Goal: Task Accomplishment & Management: Use online tool/utility

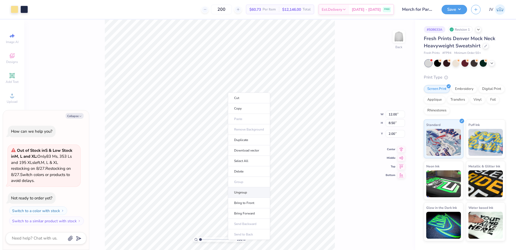
click at [245, 189] on li "Ungroup" at bounding box center [249, 192] width 42 height 10
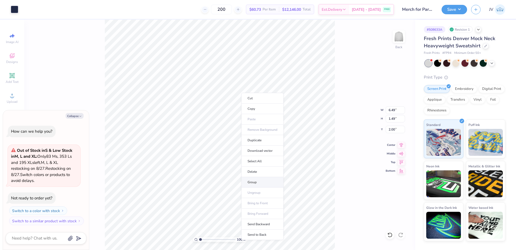
click at [255, 182] on li "Group" at bounding box center [262, 182] width 42 height 10
type textarea "x"
type input "12.00"
type input "6.99"
type input "3.50"
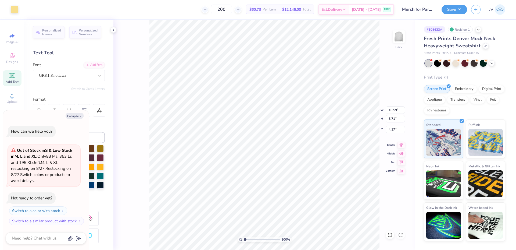
type textarea "x"
type input "4.61"
type textarea "x"
type input "4.17"
type textarea "x"
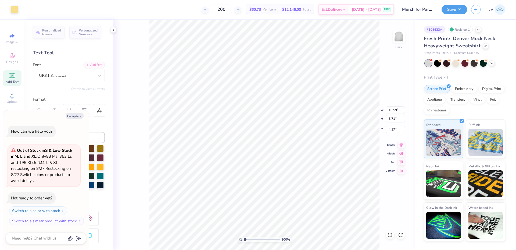
type input "4.29"
type textarea "x"
type input "4.17"
type textarea "x"
type input "13.68"
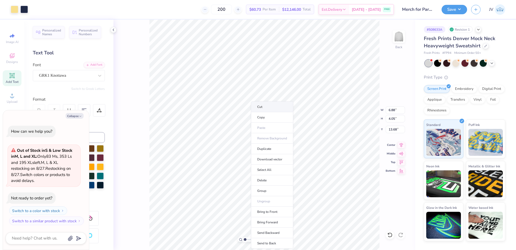
click at [275, 105] on li "Cut" at bounding box center [272, 106] width 42 height 11
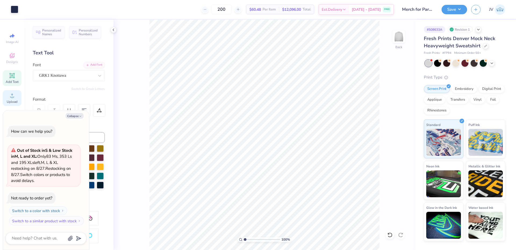
click at [13, 98] on circle at bounding box center [11, 97] width 3 height 3
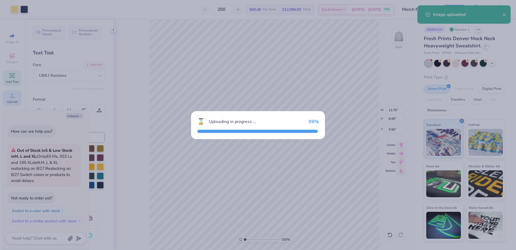
type textarea "x"
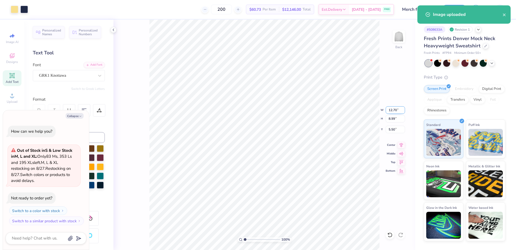
click at [395, 109] on input "12.70" at bounding box center [395, 110] width 19 height 8
type input "12"
type textarea "x"
type input "12.00"
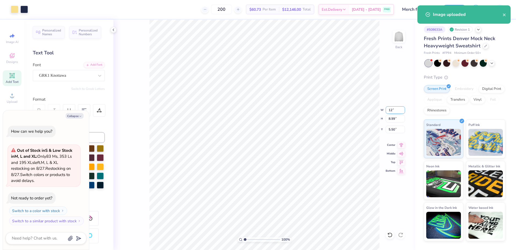
type input "8.50"
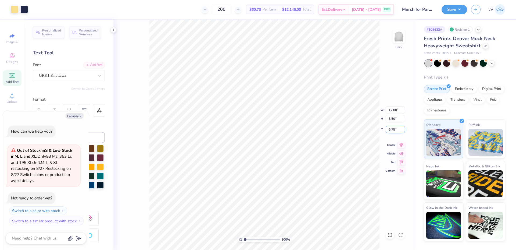
click at [394, 130] on input "5.75" at bounding box center [395, 130] width 19 height 8
type input "2"
type textarea "x"
type input "2.00"
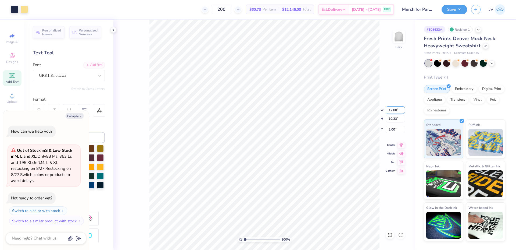
type textarea "x"
click at [393, 109] on input "12.00" at bounding box center [395, 110] width 19 height 8
click at [394, 109] on input "12.00" at bounding box center [395, 110] width 19 height 8
type input "11"
type textarea "x"
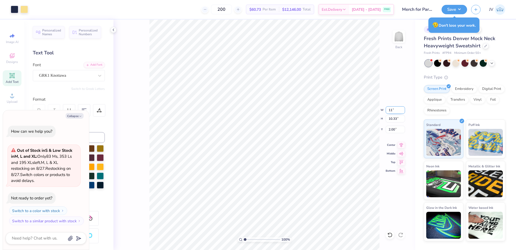
type input "11.00"
type input "9.47"
type input "2.43"
click at [393, 110] on input "11.00" at bounding box center [395, 110] width 19 height 8
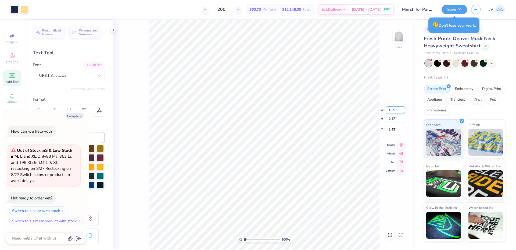
type input "10.5"
type textarea "x"
type input "10.50"
type input "9.04"
click at [394, 130] on input "2.65" at bounding box center [395, 130] width 19 height 8
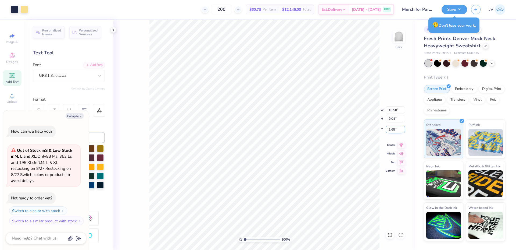
click at [394, 130] on input "2.65" at bounding box center [395, 130] width 19 height 8
type input "2"
type textarea "x"
type input "2.00"
type textarea "x"
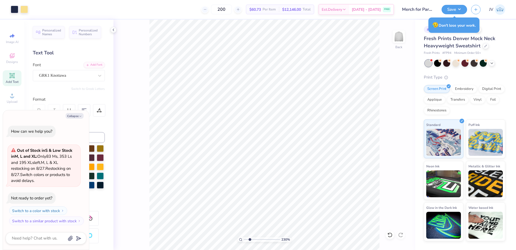
drag, startPoint x: 244, startPoint y: 239, endPoint x: 250, endPoint y: 239, distance: 5.4
type input "2.3"
click at [250, 239] on input "range" at bounding box center [262, 239] width 36 height 5
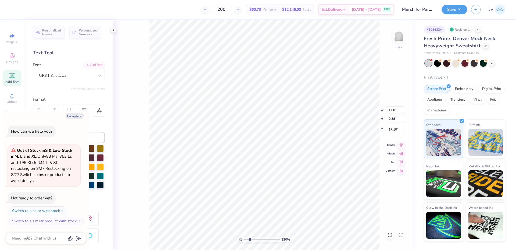
type textarea "x"
type input "7.80"
type textarea "x"
type input "0.92"
type input "0.35"
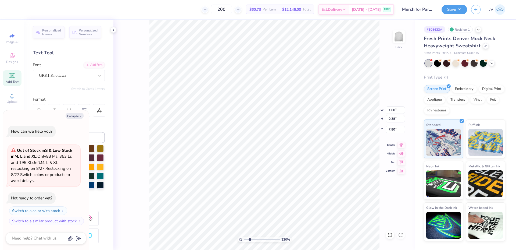
type input "7.84"
type textarea "x"
type input "8.39"
type textarea "x"
type input "3.71"
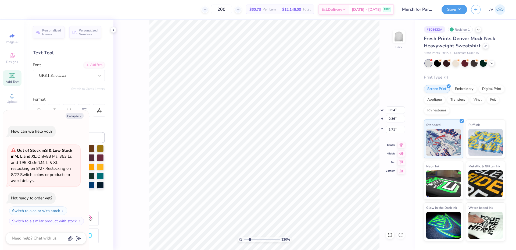
type textarea "x"
type input "0.86"
type input "0.43"
type input "17.31"
type textarea "x"
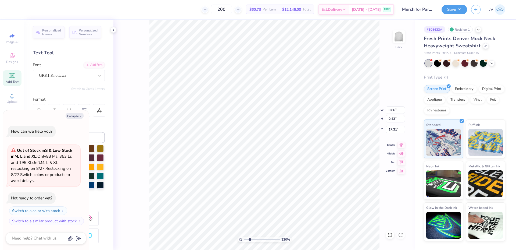
type input "11.67"
type textarea "x"
type input "0.75"
type input "0.27"
type input "17.12"
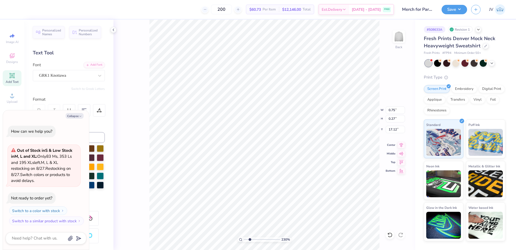
type textarea "x"
type input "12.29"
type textarea "x"
type input "0.60"
type input "0.33"
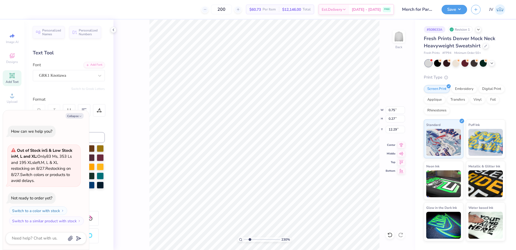
type input "14.07"
type textarea "x"
type input "5.38"
type textarea "x"
type input "0.86"
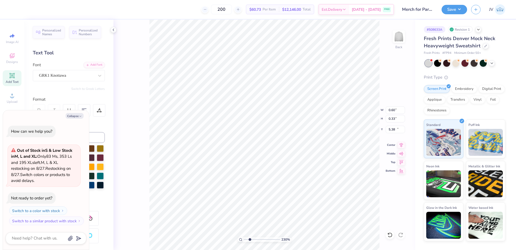
type input "0.43"
type input "11.67"
type textarea "x"
type input "7.98"
type textarea "x"
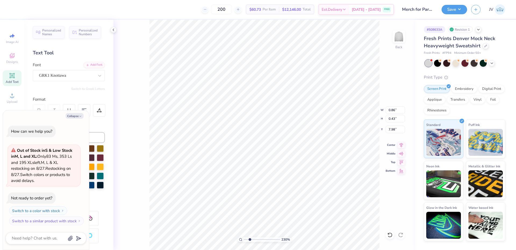
type input "0.75"
type input "0.27"
type input "12.29"
type textarea "x"
type input "7.98"
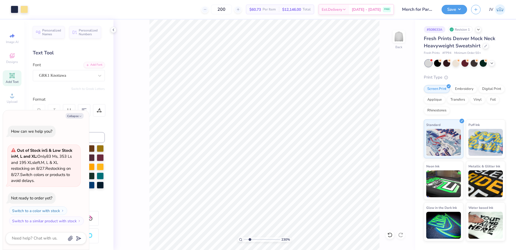
type textarea "x"
drag, startPoint x: 250, startPoint y: 239, endPoint x: 252, endPoint y: 237, distance: 2.9
type input "3.79"
click at [255, 239] on input "range" at bounding box center [262, 239] width 36 height 5
type textarea "x"
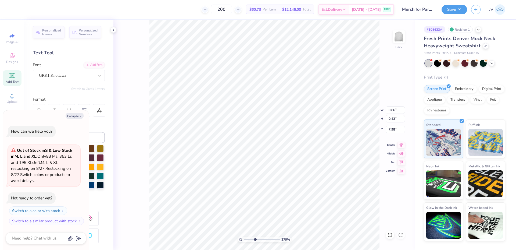
type input "0.77"
type input "0.38"
type input "8.01"
type textarea "x"
type input "0.72"
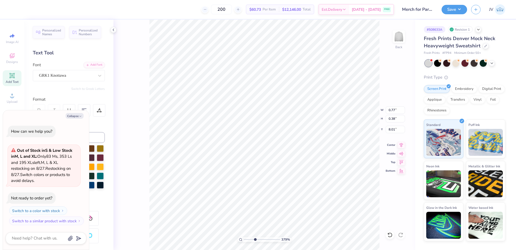
type input "0.36"
type input "8.04"
type textarea "x"
type input "7.98"
type textarea "x"
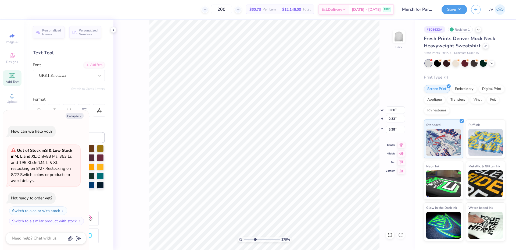
type input "5.26"
type textarea "x"
type input "0.56"
type input "0.31"
type input "5.28"
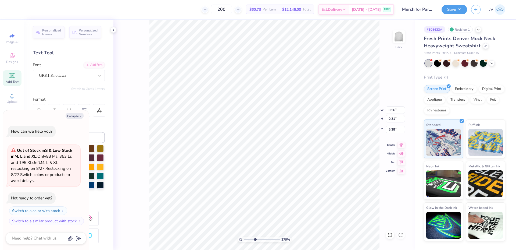
type textarea "x"
type input "0.75"
type input "0.27"
type input "7.98"
type textarea "x"
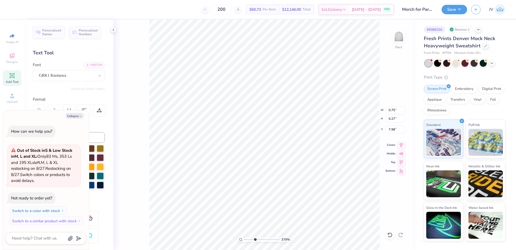
type input "0.66"
type input "0.24"
type input "8.02"
type textarea "x"
type input "7.86"
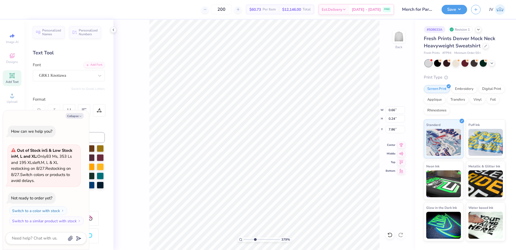
type textarea "x"
type input "10.50"
type input "7.44"
type input "2.00"
type textarea "x"
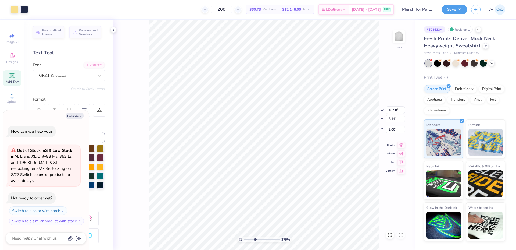
type input "0.66"
type input "0.24"
type input "7.86"
type textarea "x"
type input "10.50"
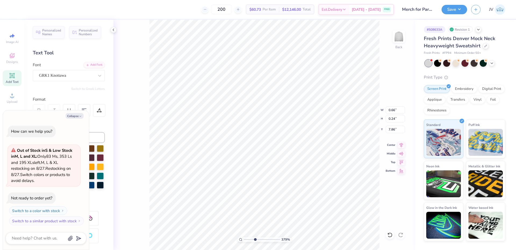
type input "7.44"
type input "2.00"
type textarea "x"
type input "0.66"
type input "0.24"
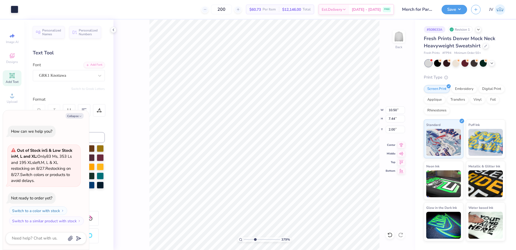
type input "7.86"
type textarea "x"
type input "10.50"
type input "7.44"
type input "2.00"
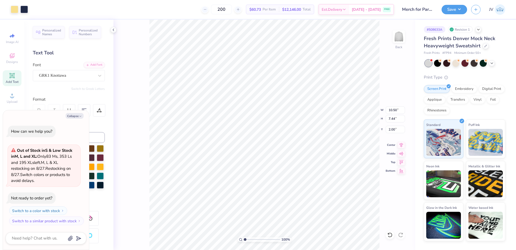
drag, startPoint x: 254, startPoint y: 239, endPoint x: 235, endPoint y: 236, distance: 19.3
type input "1"
click at [244, 237] on input "range" at bounding box center [262, 239] width 36 height 5
type textarea "x"
drag, startPoint x: 244, startPoint y: 239, endPoint x: 255, endPoint y: 239, distance: 10.8
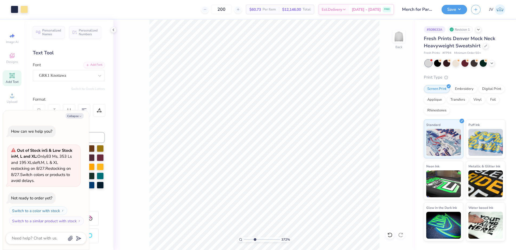
type input "3.72"
click at [255, 239] on input "range" at bounding box center [262, 239] width 36 height 5
type textarea "x"
type input "10.50"
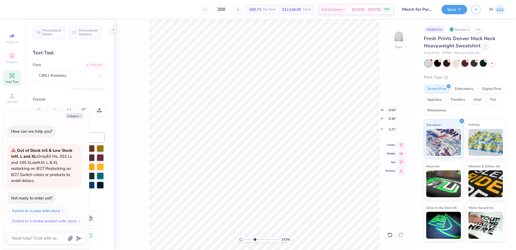
type input "7.44"
type input "2.00"
type textarea "x"
type input "0.54"
type input "0.36"
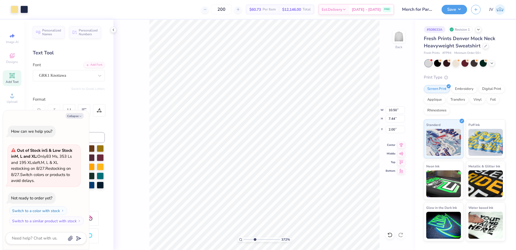
type input "3.71"
type textarea "x"
type input "10.50"
type input "7.44"
type input "2.18"
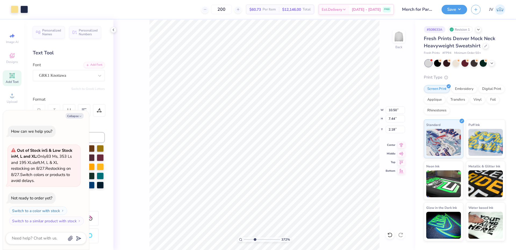
type textarea "x"
type input "2.00"
type textarea "x"
type input "3.74"
type textarea "x"
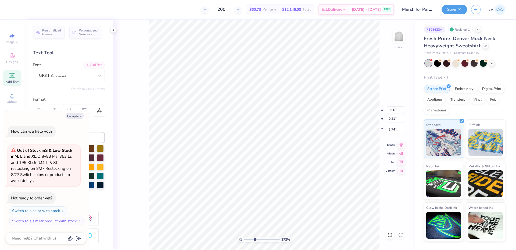
type input "10.50"
type input "7.44"
type input "2.00"
type textarea "x"
type input "3.78"
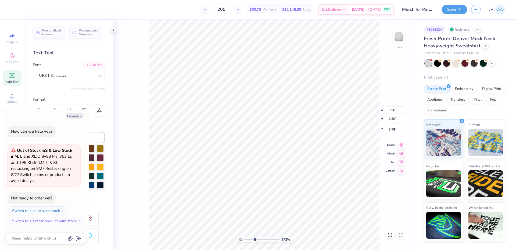
type textarea "x"
type input "3.77"
type textarea "x"
drag, startPoint x: 255, startPoint y: 240, endPoint x: 245, endPoint y: 239, distance: 10.6
type input "1"
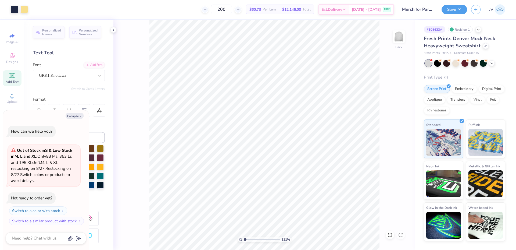
click at [245, 239] on input "range" at bounding box center [262, 239] width 36 height 5
click at [296, 191] on li "Group" at bounding box center [300, 191] width 42 height 10
click at [453, 8] on button "Save" at bounding box center [455, 8] width 26 height 9
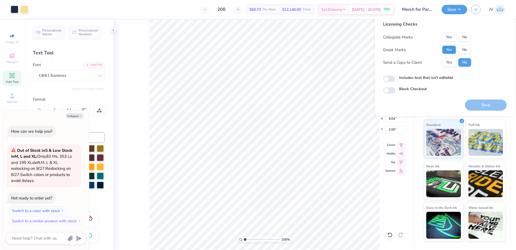
click at [450, 48] on button "Yes" at bounding box center [449, 49] width 14 height 9
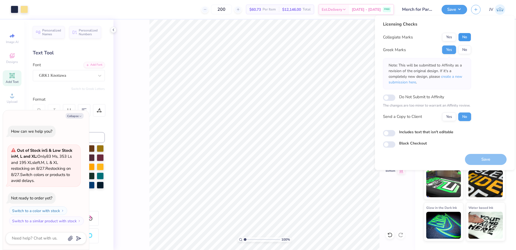
click at [465, 37] on button "No" at bounding box center [464, 37] width 13 height 9
click at [458, 76] on span "create a new submission here" at bounding box center [426, 79] width 74 height 11
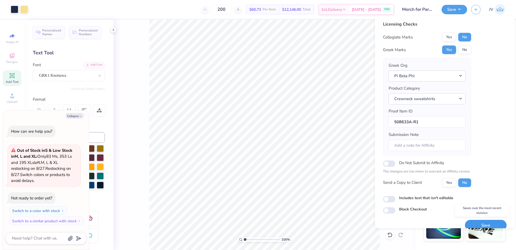
click at [490, 225] on button "Save" at bounding box center [486, 225] width 42 height 11
type textarea "x"
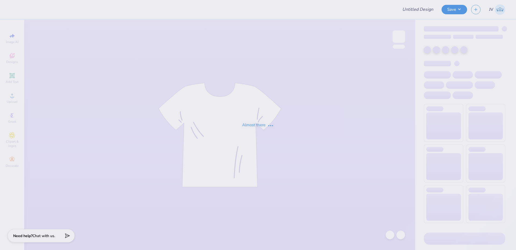
type input "Merch for Parents Weekend!"
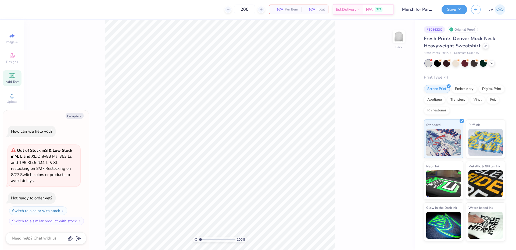
click at [13, 77] on icon at bounding box center [12, 75] width 6 height 6
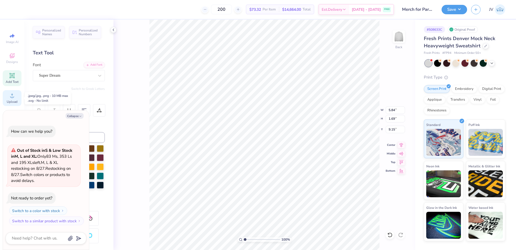
click at [13, 94] on icon at bounding box center [12, 95] width 6 height 6
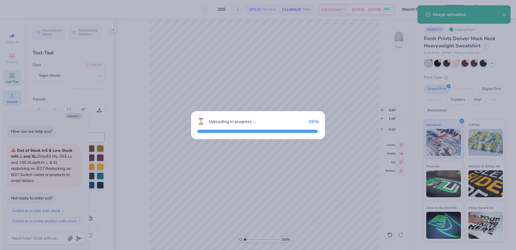
type textarea "x"
type input "12.70"
type input "8.99"
type input "5.50"
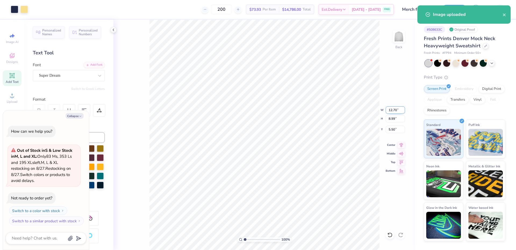
click at [395, 110] on input "12.70" at bounding box center [395, 110] width 19 height 8
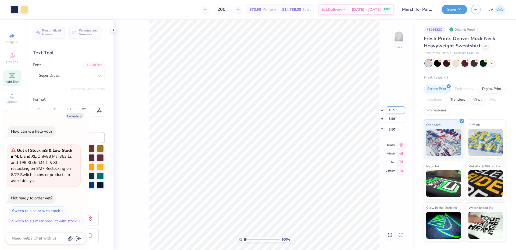
type input "10.5"
type textarea "x"
type input "10.50"
type input "7.44"
click at [395, 131] on input "6.28" at bounding box center [395, 130] width 19 height 8
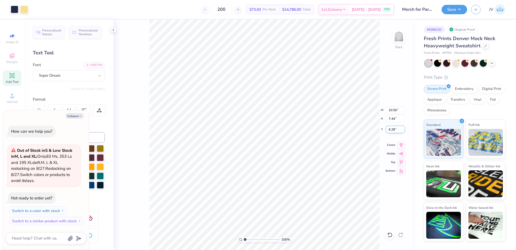
click at [395, 131] on input "6.28" at bounding box center [395, 130] width 19 height 8
type input "6.282"
type textarea "x"
click at [388, 129] on input "6.28" at bounding box center [395, 130] width 19 height 8
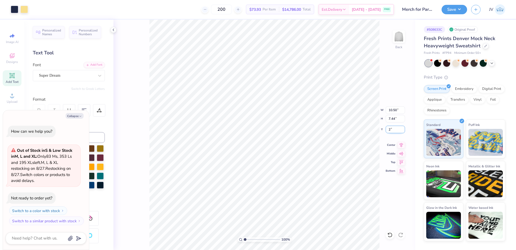
type input "2"
type textarea "x"
type input "2.00"
type textarea "x"
type input "13.16"
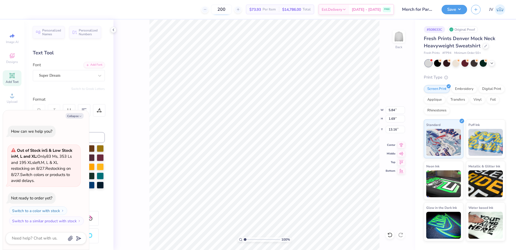
scroll to position [5, 1]
type textarea "x"
type textarea "P"
type textarea "x"
type textarea "Pa"
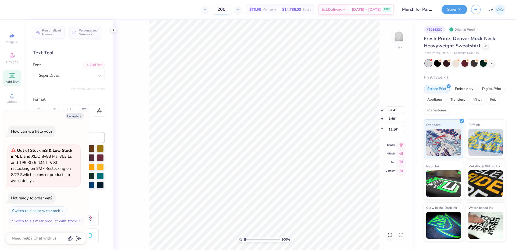
type textarea "x"
type textarea "Pare"
type textarea "x"
type textarea "Paren"
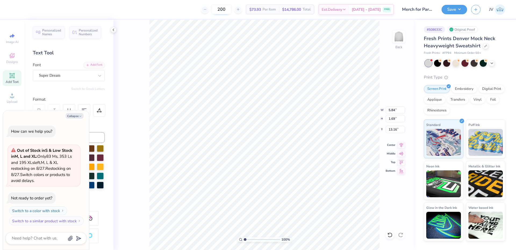
type textarea "x"
type textarea "Parent"
type textarea "x"
type textarea "Parent'"
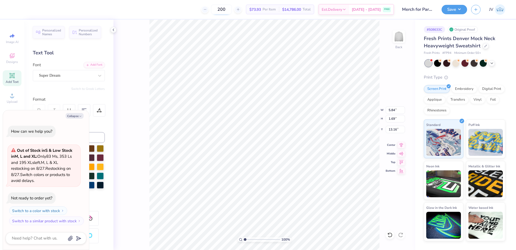
type textarea "x"
type textarea "Parent's"
click at [70, 118] on button "Collapse" at bounding box center [75, 116] width 18 height 6
type textarea "x"
type input "9.22"
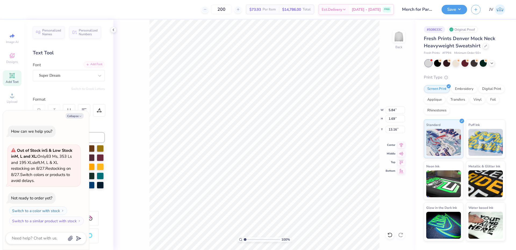
type input "1.70"
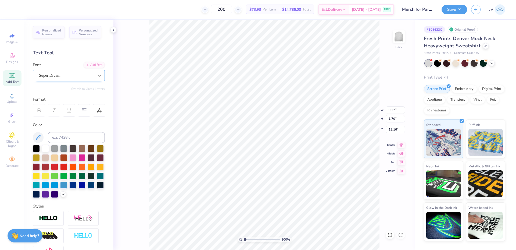
click at [97, 75] on icon at bounding box center [99, 75] width 5 height 5
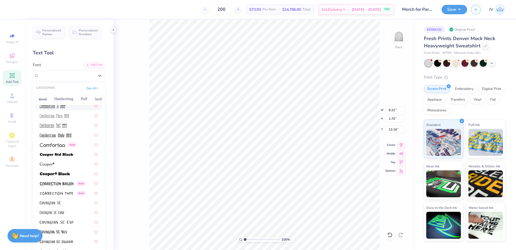
scroll to position [807, 0]
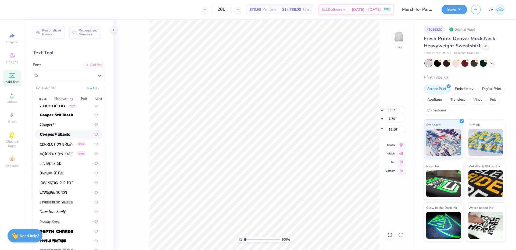
click at [66, 130] on div at bounding box center [69, 134] width 68 height 9
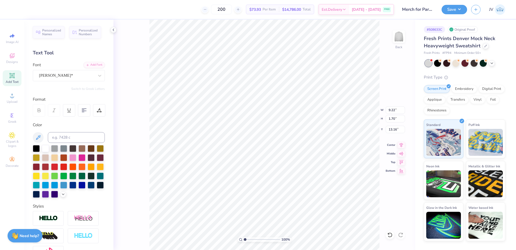
type input "10.35"
type input "1.87"
type input "13.07"
click at [38, 148] on div at bounding box center [36, 147] width 7 height 7
click at [389, 109] on input "10.35" at bounding box center [395, 110] width 19 height 8
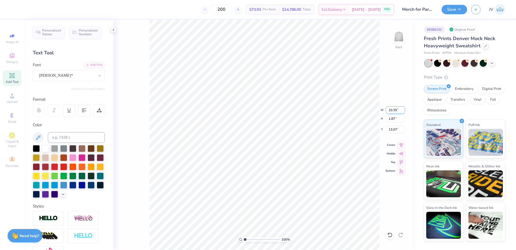
click at [390, 109] on input "10.35" at bounding box center [395, 110] width 19 height 8
type input "4.43"
type input "0.80"
type input "13.61"
click at [58, 141] on input at bounding box center [76, 137] width 57 height 11
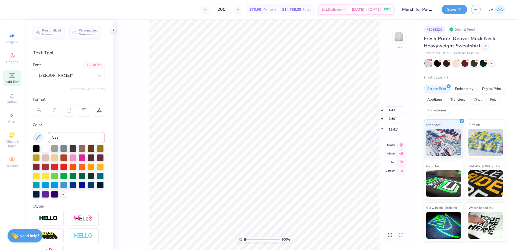
type input "533"
click at [94, 65] on div "Add Font" at bounding box center [94, 64] width 21 height 6
type textarea "Parent's Weekend"
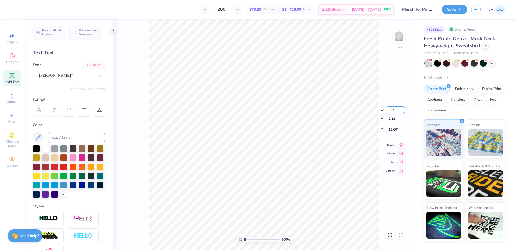
click at [392, 109] on input "9.65" at bounding box center [395, 110] width 19 height 8
type input "10.26"
type input "0.86"
type input "13.58"
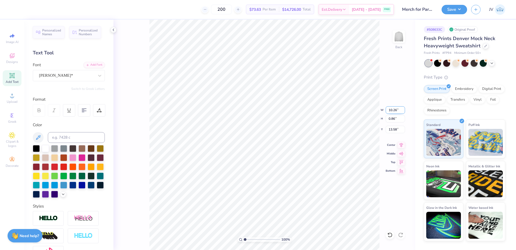
click at [393, 112] on input "10.26" at bounding box center [395, 110] width 19 height 8
type input "10.06"
type input "0.85"
click at [12, 79] on div "Add Text" at bounding box center [12, 78] width 19 height 16
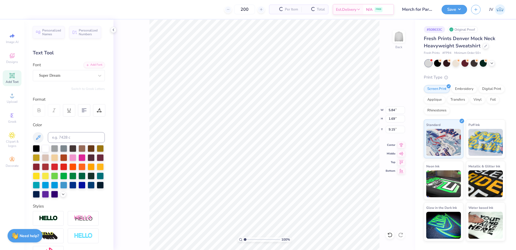
scroll to position [5, 1]
type textarea "i"
click at [391, 121] on input "1.69" at bounding box center [395, 119] width 19 height 8
type input "9.043"
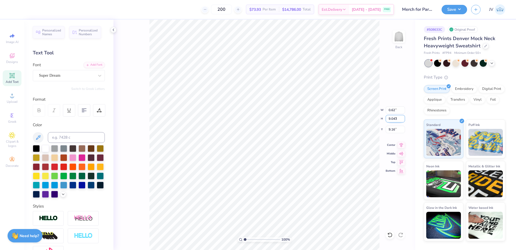
type input "3.35"
type input "5.48"
click at [395, 131] on input "5.48" at bounding box center [395, 130] width 19 height 8
type input "9.04"
click at [395, 131] on input "5.48" at bounding box center [395, 130] width 19 height 8
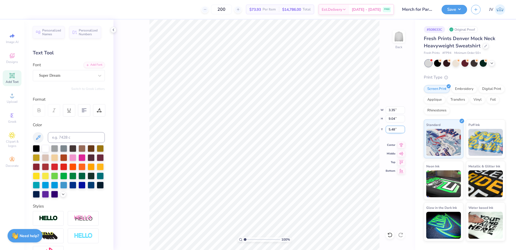
click at [395, 131] on input "5.48" at bounding box center [395, 130] width 19 height 8
type input "2.00"
type input "10.19"
click at [401, 144] on icon at bounding box center [401, 144] width 3 height 5
click at [402, 143] on icon at bounding box center [402, 144] width 8 height 6
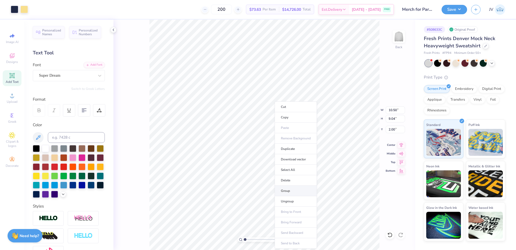
click at [292, 190] on li "Group" at bounding box center [296, 191] width 42 height 10
click at [14, 74] on icon at bounding box center [12, 75] width 4 height 4
type input "12.87"
click at [95, 64] on div "Add Font" at bounding box center [94, 64] width 21 height 6
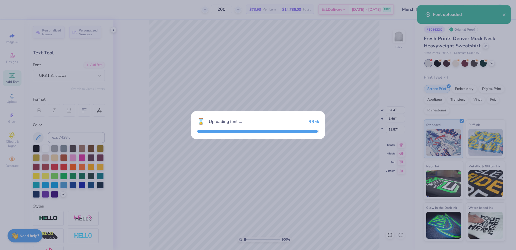
type input "5.85"
type input "1.76"
type input "12.83"
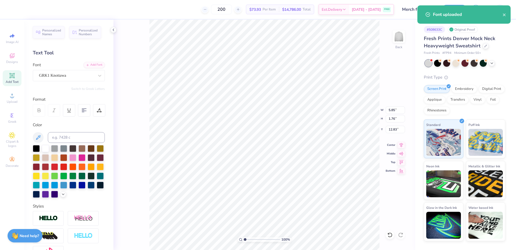
paste textarea "PBF"
type textarea "PBF"
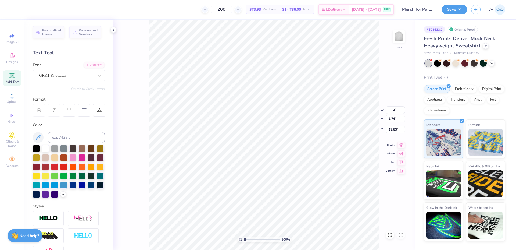
type input "11.68"
click at [129, 62] on div "100 % Back W 5.54 5.54 " H 1.76 1.76 " Y 11.68 11.68 " Center Middle Top Bottom" at bounding box center [264, 135] width 302 height 230
click at [63, 139] on input at bounding box center [76, 137] width 57 height 11
type input "1205"
click at [292, 150] on li "Duplicate" at bounding box center [280, 149] width 42 height 10
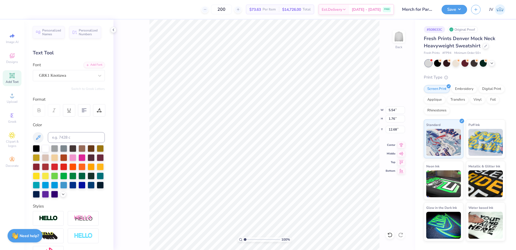
type input "12.68"
type textarea "1867"
type input "6.31"
type input "2.83"
type input "11.68"
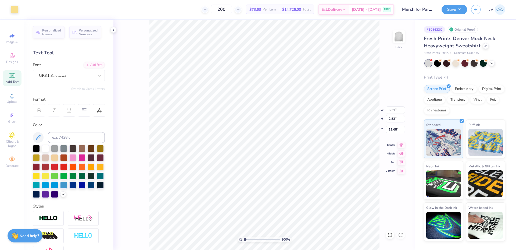
type input "1.76"
type input "0.79"
type input "13.73"
click at [270, 146] on li "Duplicate" at bounding box center [272, 149] width 42 height 10
type input "13.13"
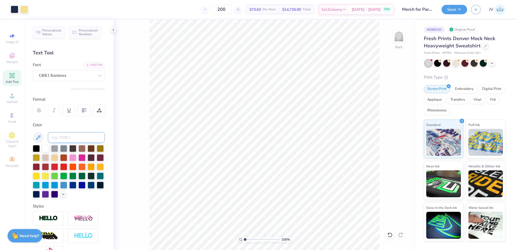
click at [63, 135] on input at bounding box center [76, 137] width 57 height 11
type input "533"
drag, startPoint x: 244, startPoint y: 239, endPoint x: 252, endPoint y: 239, distance: 8.1
type input "3.05"
click at [252, 238] on input "range" at bounding box center [262, 239] width 36 height 5
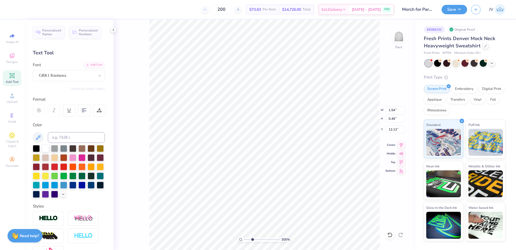
type input "8.08"
type input "1.42"
type input "0.53"
type input "7.67"
type input "1.54"
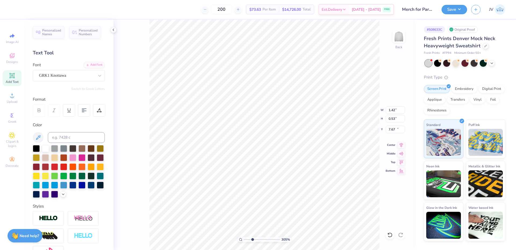
type input "0.49"
click at [313, 150] on li "Duplicate" at bounding box center [316, 149] width 42 height 10
click at [319, 121] on li "Duplicate" at bounding box center [323, 120] width 42 height 10
type input "4.74"
type input "1.42"
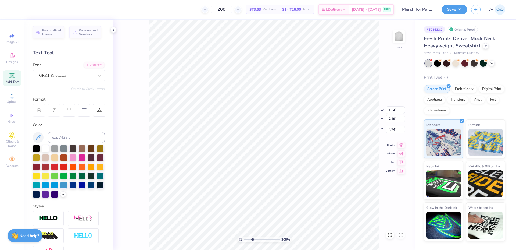
type input "0.53"
type input "7.67"
type input "10.50"
type input "9.04"
type input "2.00"
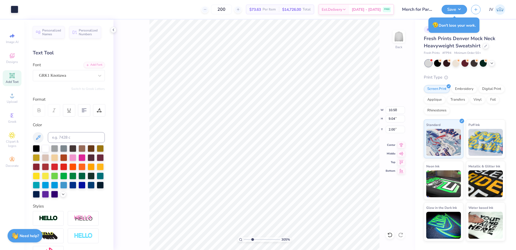
type input "1.54"
type input "0.49"
type input "7.83"
type input "1.23"
type input "0.39"
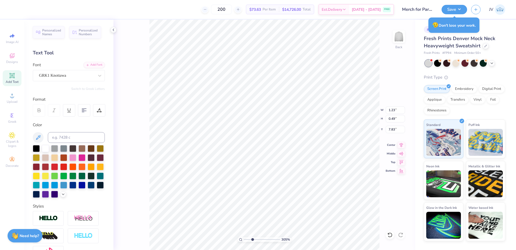
type input "7.93"
type input "0.76"
type input "0.24"
type input "7.92"
type input "0.86"
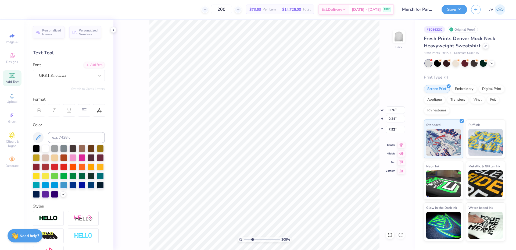
type input "0.32"
type input "7.88"
type input "10.50"
type input "9.04"
type input "1.99"
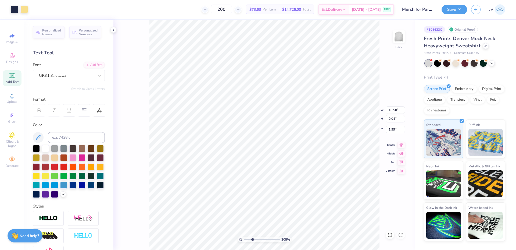
type input "0.86"
type input "0.32"
type input "7.88"
type input "0.76"
type input "0.24"
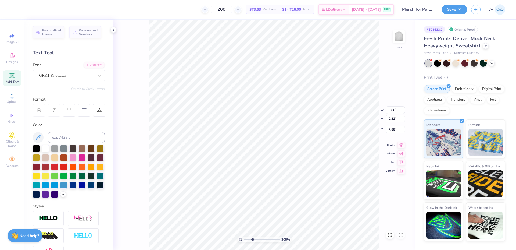
type input "7.92"
type input "10.50"
type input "9.04"
type input "1.99"
type input "0.76"
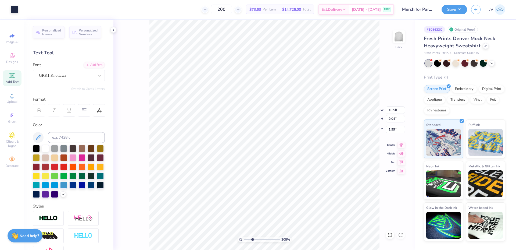
type input "0.24"
type input "7.88"
type input "0.72"
type input "0.23"
type input "7.89"
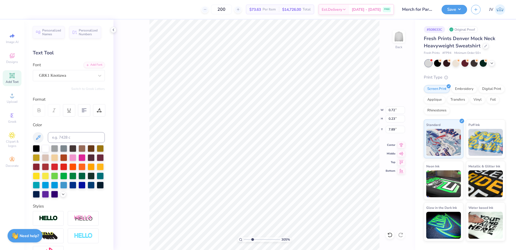
type input "1.54"
type input "0.49"
type input "8.08"
type input "1.05"
type input "0.33"
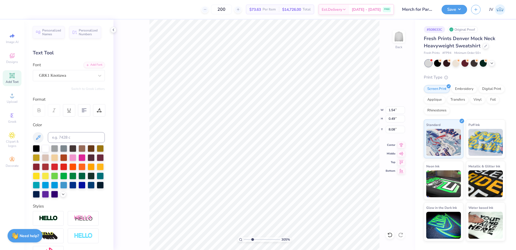
type input "8.23"
type input "0.64"
type input "0.20"
type input "8.12"
type input "0.65"
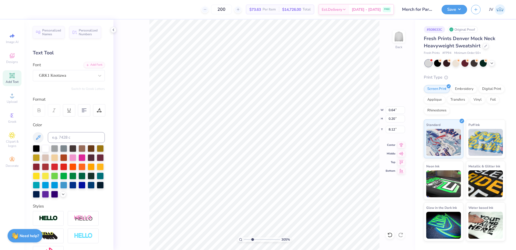
type input "0.29"
type input "8.08"
type input "10.50"
type input "9.04"
type input "1.99"
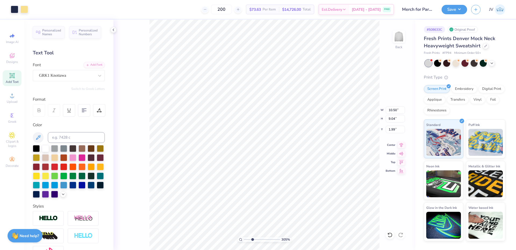
type input "0.65"
type input "0.29"
type input "8.00"
type input "0.31"
type input "10.50"
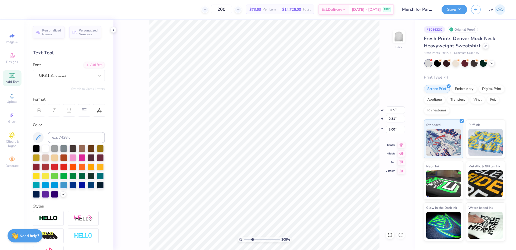
type input "9.04"
type input "1.99"
type input "0.65"
type input "0.31"
type input "8.00"
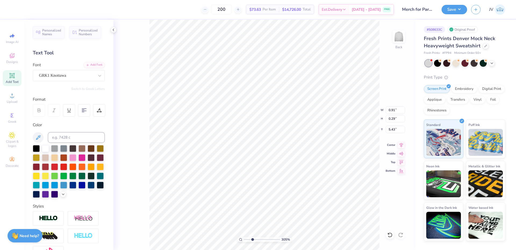
type input "0.91"
type input "0.29"
type input "5.23"
type input "4.84"
click at [259, 238] on input "range" at bounding box center [262, 239] width 36 height 5
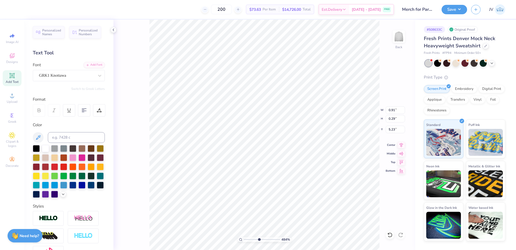
type input "0.92"
type input "0.44"
type input "5.17"
type input "0.83"
type input "0.40"
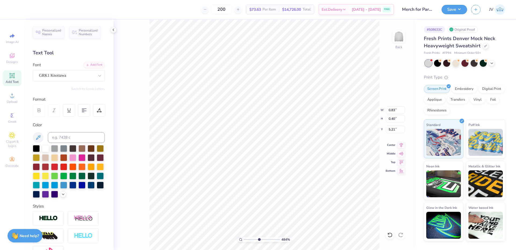
type input "5.15"
type input "0.51"
type input "0.24"
type input "5.30"
type input "10.50"
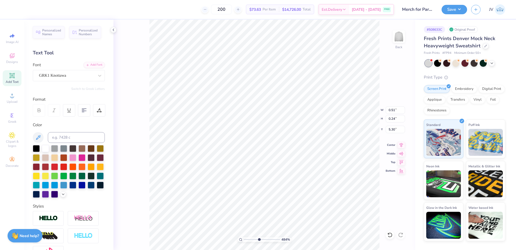
type input "9.04"
type input "1.99"
type input "1.54"
type input "0.49"
type input "4.74"
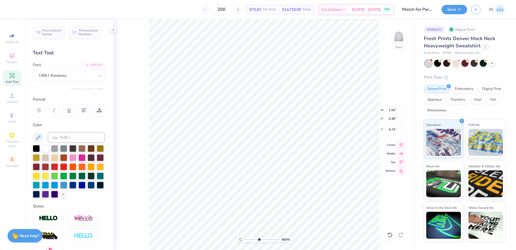
type input "0.71"
type input "0.23"
type input "4.91"
type input "0.46"
type input "0.15"
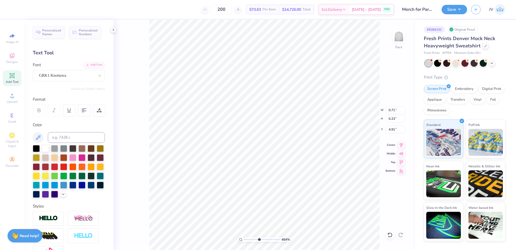
type input "4.99"
type input "10.50"
type input "9.04"
type input "1.99"
type input "0.44"
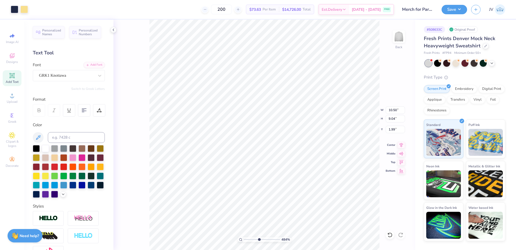
type input "0.29"
type input "4.91"
type input "10.50"
type input "9.04"
type input "1.99"
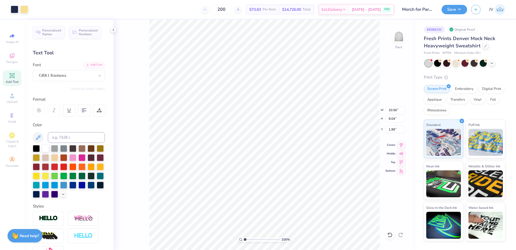
drag, startPoint x: 259, startPoint y: 239, endPoint x: 234, endPoint y: 239, distance: 25.0
click at [244, 239] on input "range" at bounding box center [262, 239] width 36 height 5
click at [266, 187] on li "Group" at bounding box center [278, 191] width 42 height 10
click at [451, 12] on button "Save" at bounding box center [455, 8] width 26 height 9
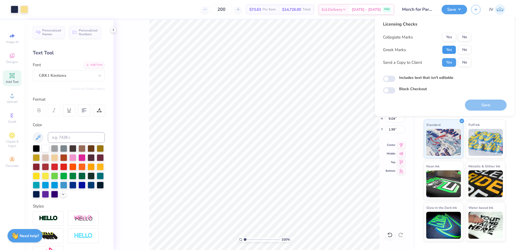
click at [447, 51] on button "Yes" at bounding box center [449, 49] width 14 height 9
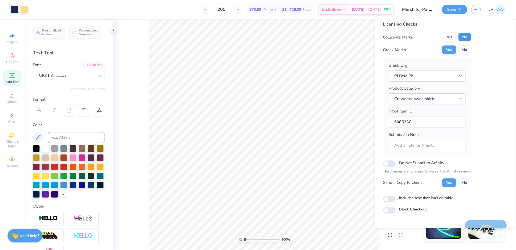
click at [464, 33] on button "No" at bounding box center [464, 37] width 13 height 9
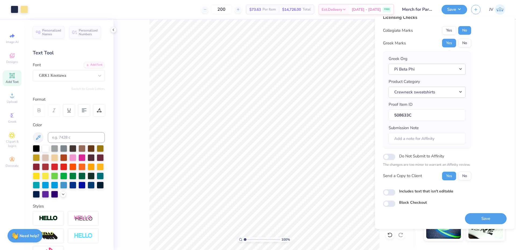
scroll to position [8, 0]
click at [484, 219] on button "Save" at bounding box center [486, 218] width 42 height 11
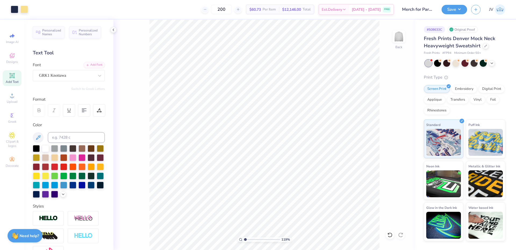
type input "1"
drag, startPoint x: 246, startPoint y: 240, endPoint x: 241, endPoint y: 243, distance: 6.3
click at [244, 242] on input "range" at bounding box center [262, 239] width 36 height 5
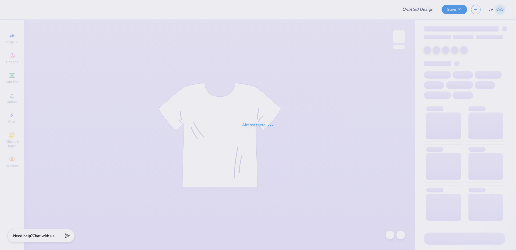
type input "Merch for Parents Weekend!"
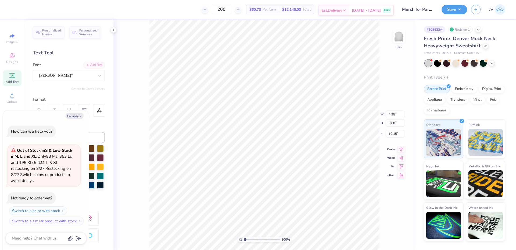
type textarea "x"
type input "4.43"
type input "10.16"
type textarea "x"
type input "10.06"
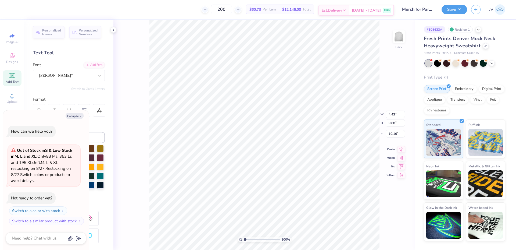
type input "10.15"
click at [297, 190] on li "Group" at bounding box center [300, 191] width 42 height 10
click at [293, 116] on li "Copy" at bounding box center [294, 117] width 42 height 10
click at [266, 200] on li "Ungroup" at bounding box center [272, 201] width 42 height 10
click at [77, 115] on button "Collapse" at bounding box center [75, 116] width 18 height 6
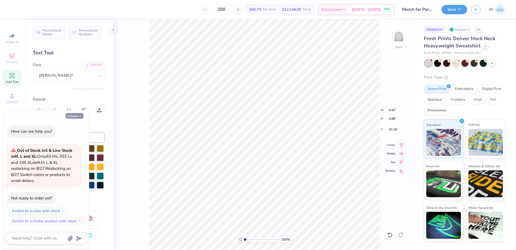
type textarea "x"
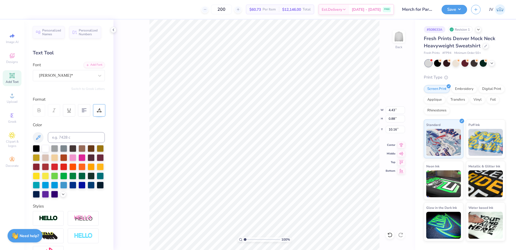
click at [97, 111] on icon at bounding box center [99, 110] width 5 height 5
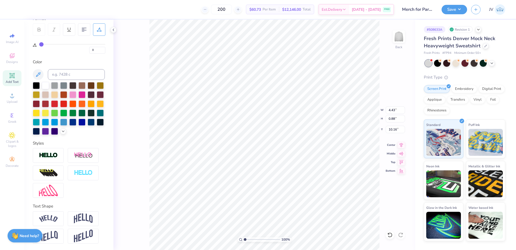
scroll to position [90, 0]
type input "1.56"
click at [247, 240] on input "range" at bounding box center [262, 239] width 36 height 5
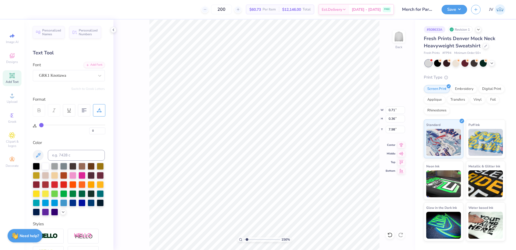
scroll to position [4, 1]
click at [113, 199] on div "Art colors 200 $60.73 Per Item $12,146.00 Total Est. Delivery Aug 31 - Sep 3 FR…" at bounding box center [258, 125] width 516 height 250
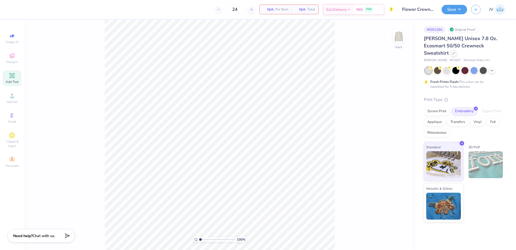
click at [13, 79] on div "Add Text" at bounding box center [12, 78] width 19 height 16
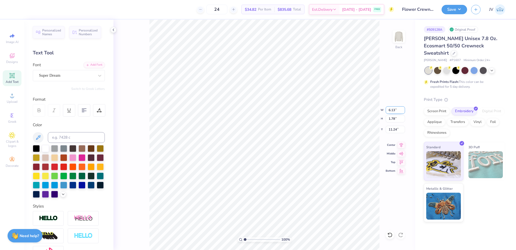
click at [393, 106] on input "6.13" at bounding box center [395, 110] width 19 height 8
type input "6.00"
type input "1.74"
click at [390, 131] on input "11.26" at bounding box center [395, 130] width 19 height 8
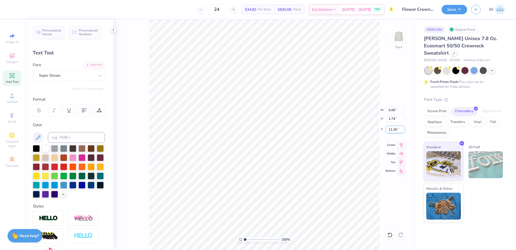
click at [390, 131] on input "11.26" at bounding box center [395, 130] width 19 height 8
type input "3.00"
click at [13, 97] on icon at bounding box center [12, 96] width 4 height 4
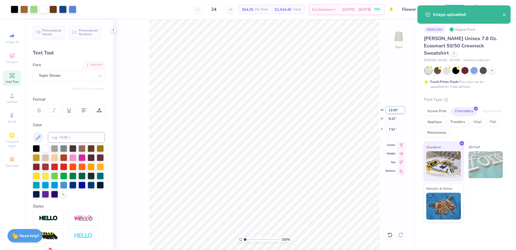
click at [393, 108] on input "12.00" at bounding box center [395, 110] width 19 height 8
type input "6.00"
type input "4.61"
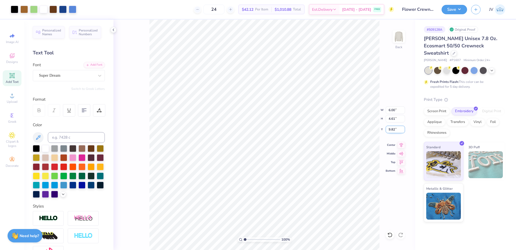
click at [395, 129] on input "9.82" at bounding box center [395, 130] width 19 height 8
type input "3.00"
type input "1"
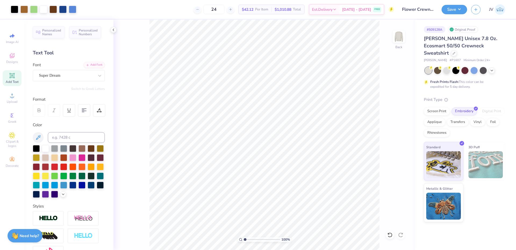
drag, startPoint x: 246, startPoint y: 239, endPoint x: 241, endPoint y: 239, distance: 4.4
click at [244, 239] on input "range" at bounding box center [262, 239] width 36 height 5
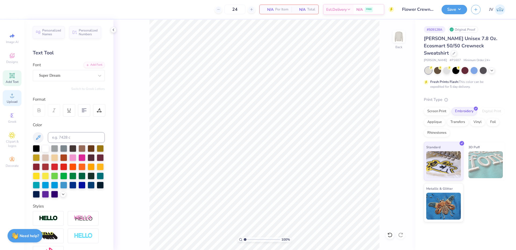
click at [9, 101] on span "Upload" at bounding box center [12, 101] width 11 height 4
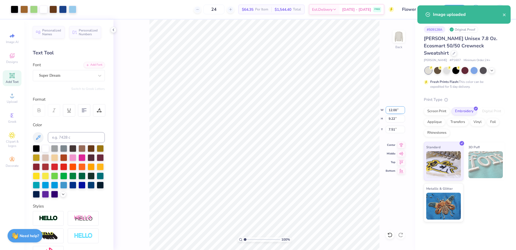
click at [392, 110] on input "12.00" at bounding box center [395, 110] width 19 height 8
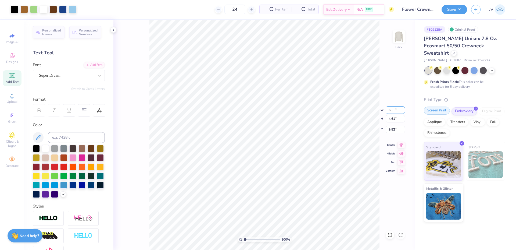
type input "6.00"
type input "4.61"
type input "9.82"
click at [390, 128] on input "9.82" at bounding box center [395, 130] width 19 height 8
click at [391, 128] on input "9.82" at bounding box center [395, 130] width 19 height 8
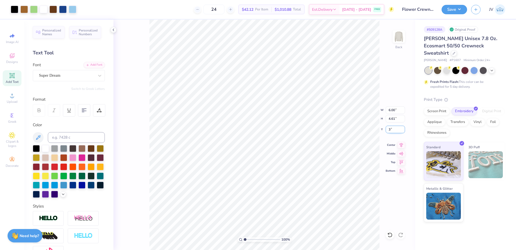
type input "3.00"
click at [450, 8] on button "Save" at bounding box center [455, 8] width 26 height 9
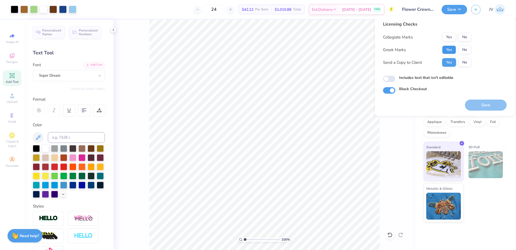
click at [447, 50] on button "Yes" at bounding box center [449, 49] width 14 height 9
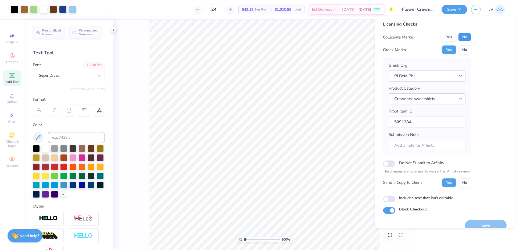
click at [464, 36] on button "No" at bounding box center [464, 37] width 13 height 9
click at [484, 222] on button "Save" at bounding box center [486, 225] width 42 height 11
